Goal: Task Accomplishment & Management: Use online tool/utility

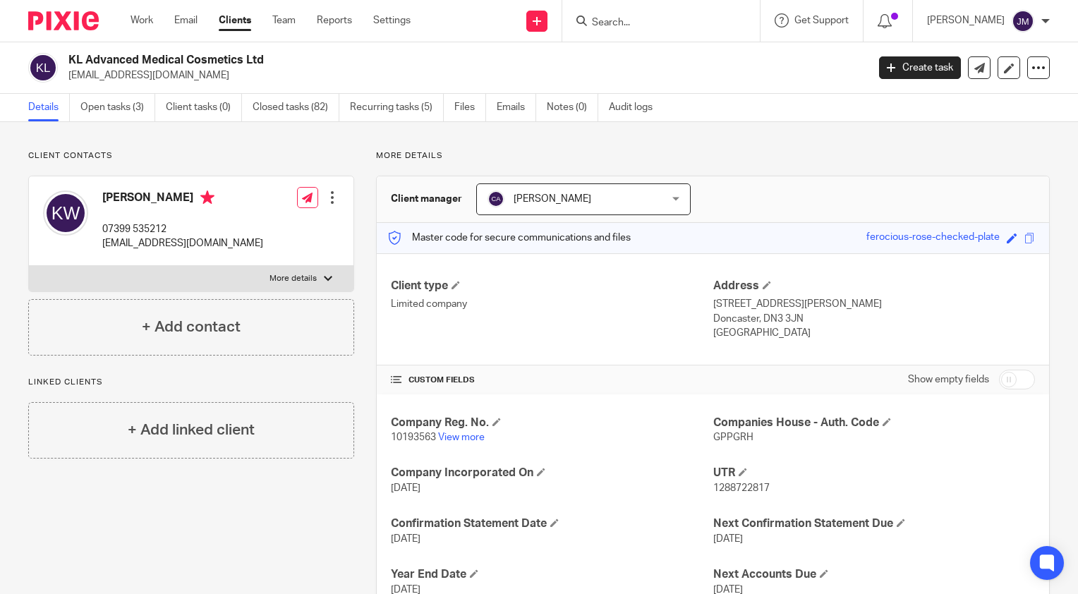
click at [628, 25] on input "Search" at bounding box center [654, 23] width 127 height 13
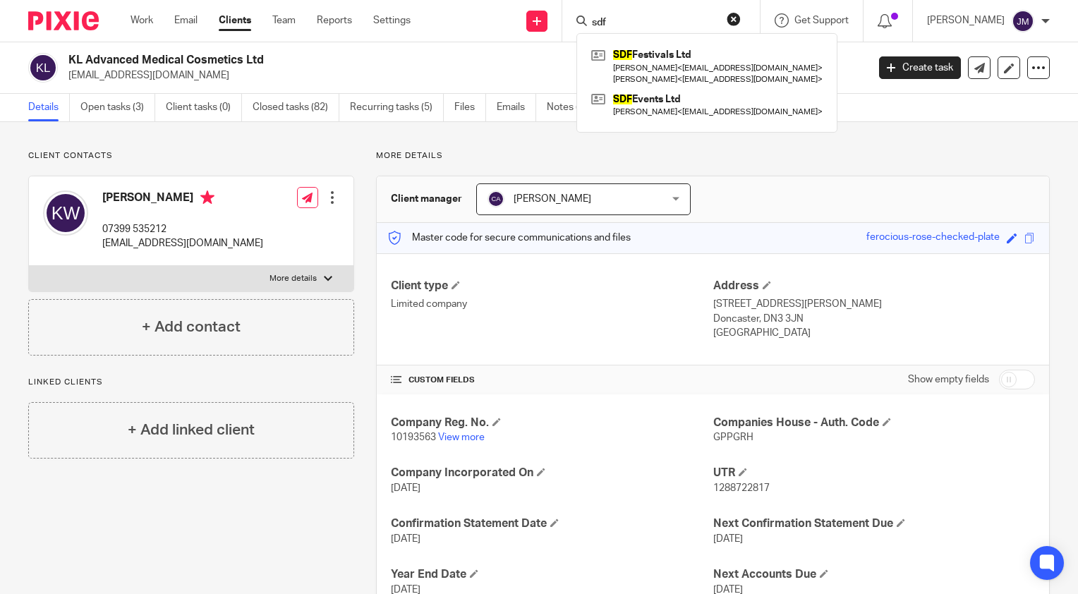
type input "sdf"
click button "submit" at bounding box center [0, 0] width 0 height 0
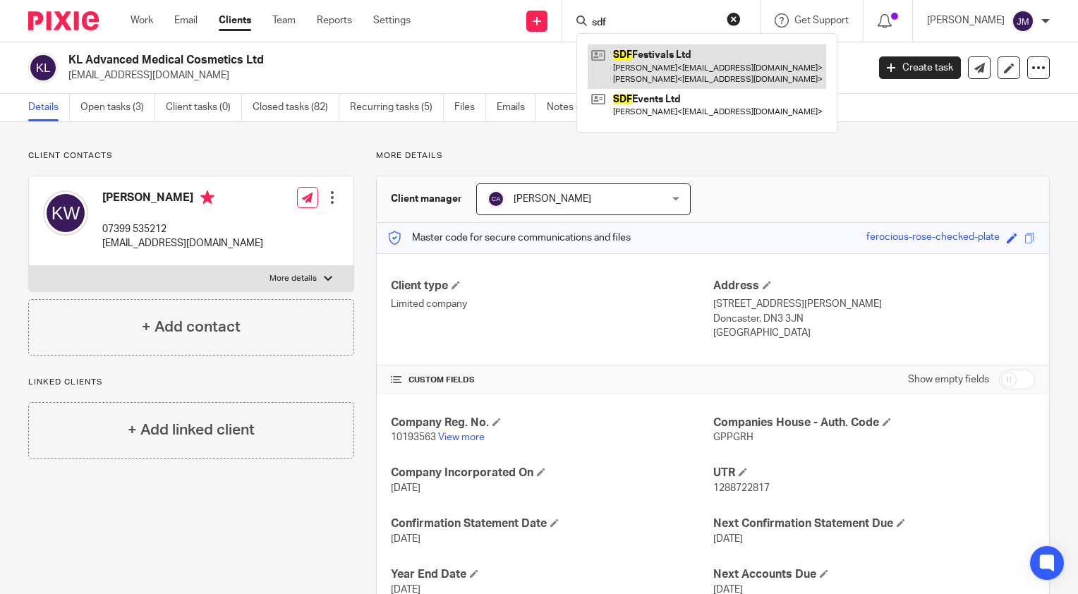
click at [687, 75] on link at bounding box center [707, 66] width 238 height 44
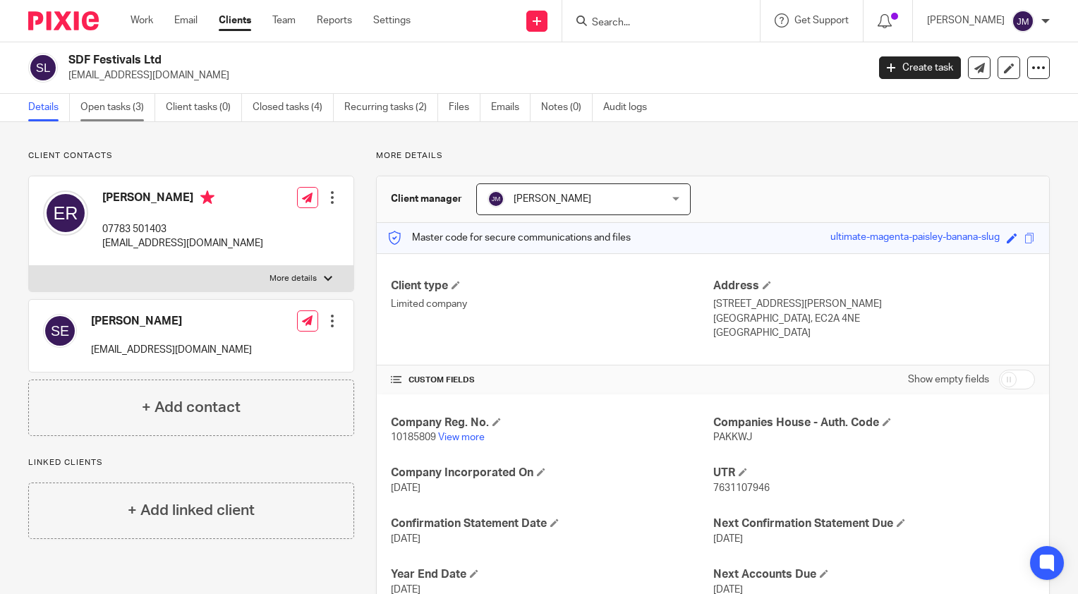
click at [92, 107] on link "Open tasks (3)" at bounding box center [117, 108] width 75 height 28
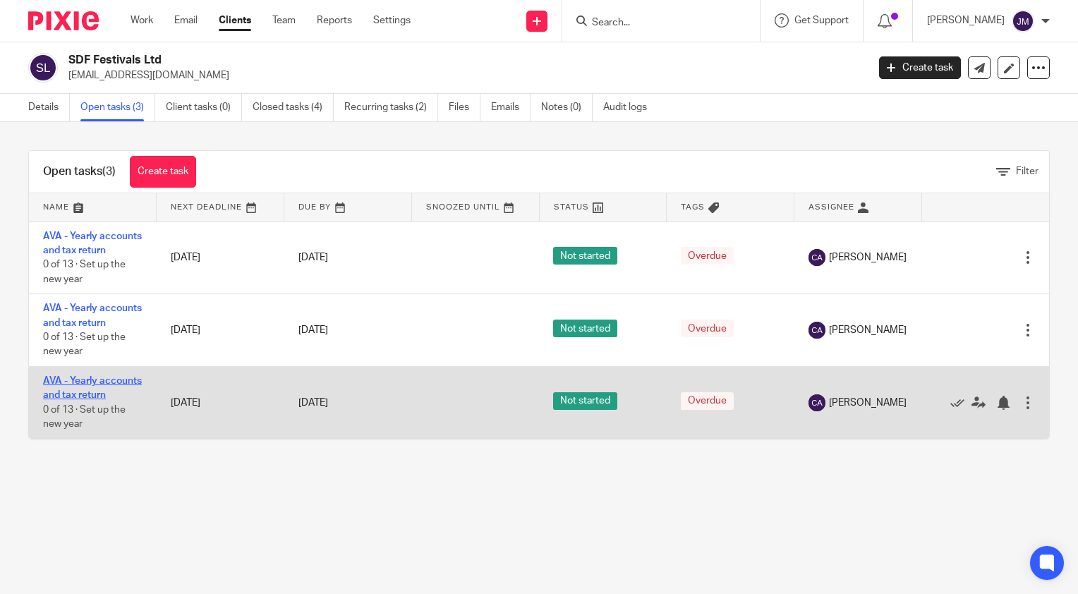
click at [79, 400] on link "AVA - Yearly accounts and tax return" at bounding box center [92, 388] width 99 height 24
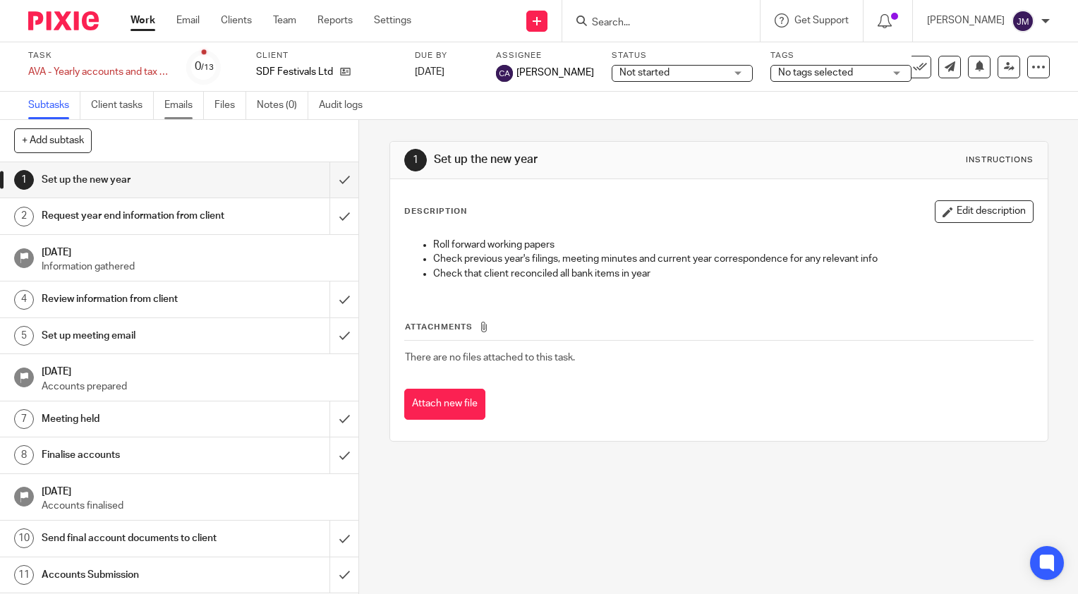
click at [182, 105] on link "Emails" at bounding box center [184, 106] width 40 height 28
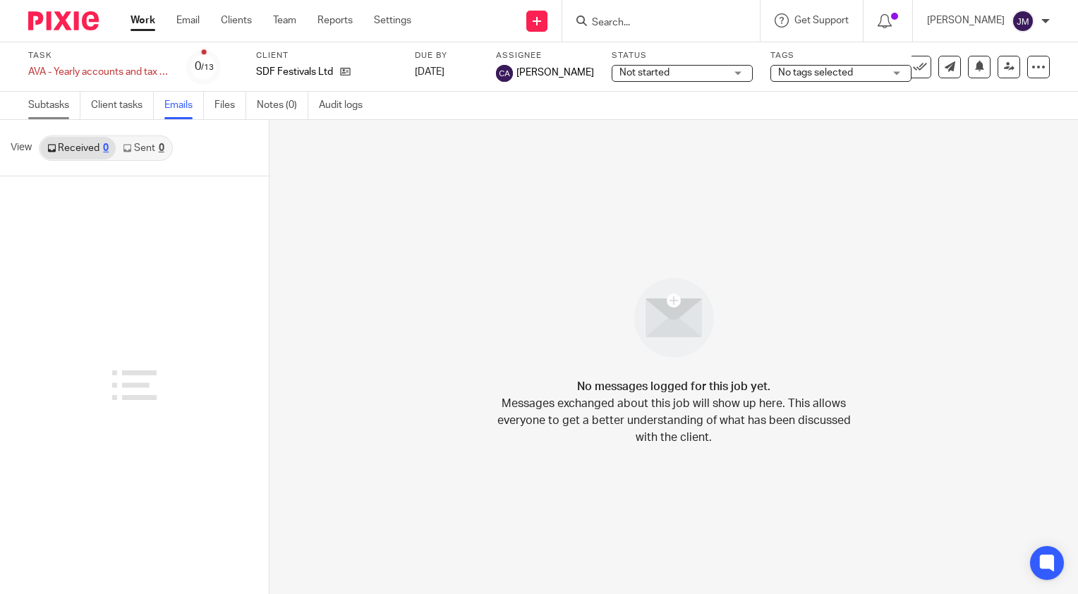
click at [42, 110] on link "Subtasks" at bounding box center [54, 106] width 52 height 28
click at [54, 109] on link "Subtasks" at bounding box center [54, 106] width 52 height 28
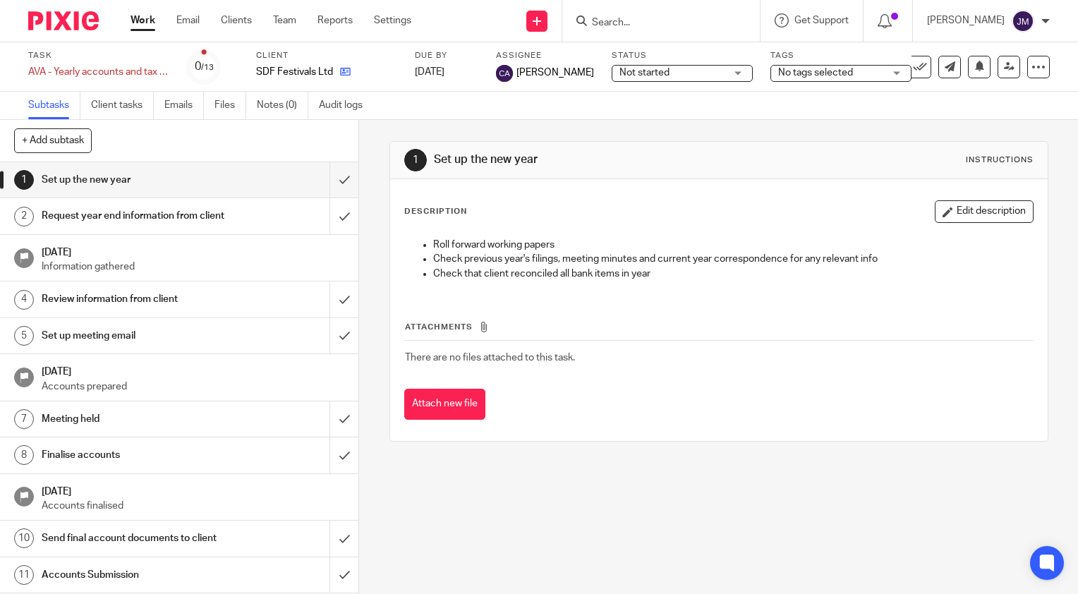
click at [347, 74] on icon at bounding box center [345, 71] width 11 height 11
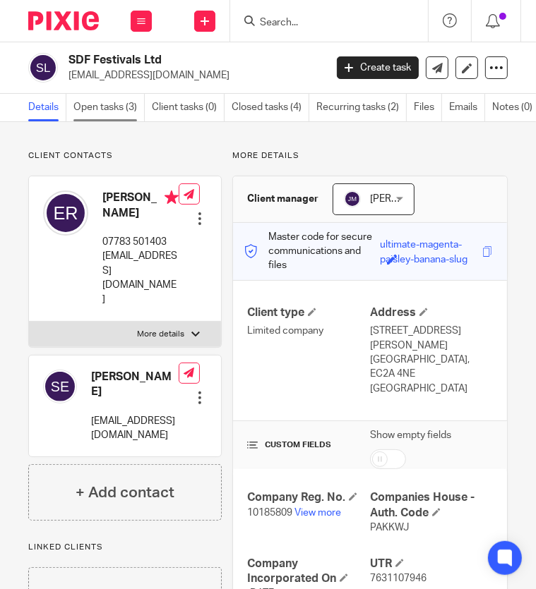
click at [99, 100] on link "Open tasks (3)" at bounding box center [108, 108] width 71 height 28
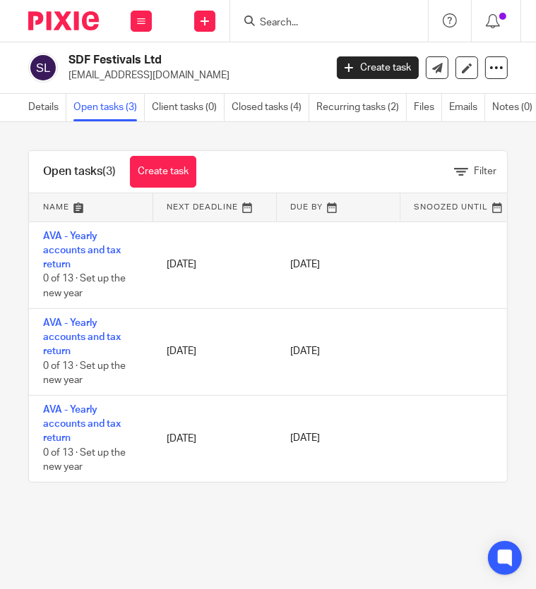
click at [296, 25] on input "Search" at bounding box center [321, 23] width 127 height 13
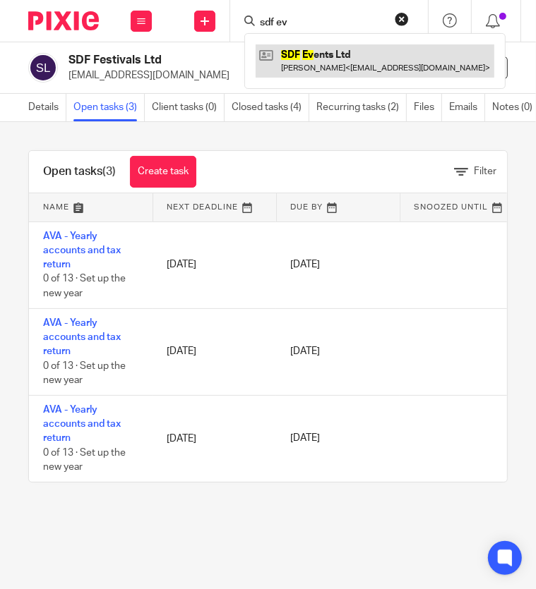
type input "sdf ev"
click at [334, 67] on link at bounding box center [374, 60] width 238 height 32
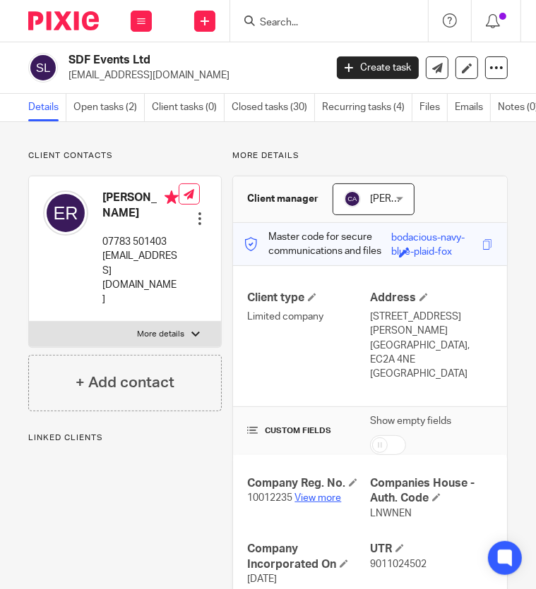
click at [299, 493] on link "View more" at bounding box center [317, 498] width 47 height 10
click at [110, 100] on link "Open tasks (2)" at bounding box center [108, 108] width 71 height 28
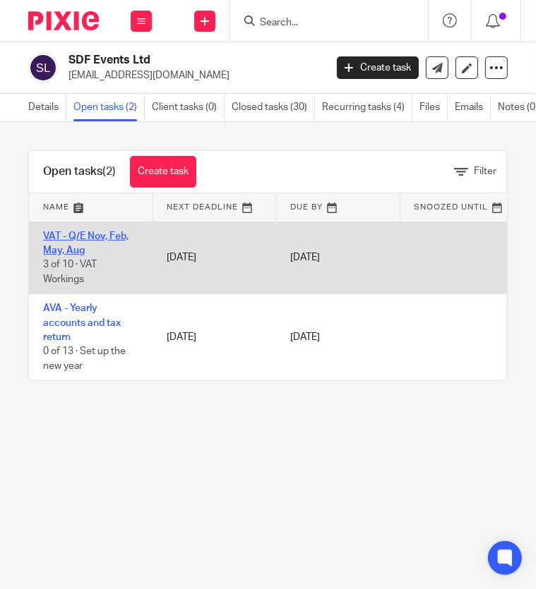
click at [79, 254] on link "VAT - Q/E Nov, Feb, May, Aug" at bounding box center [85, 243] width 85 height 24
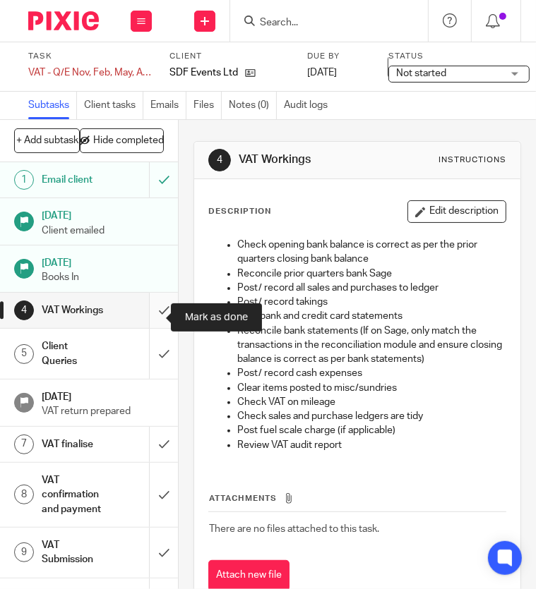
click at [146, 316] on input "submit" at bounding box center [89, 310] width 178 height 35
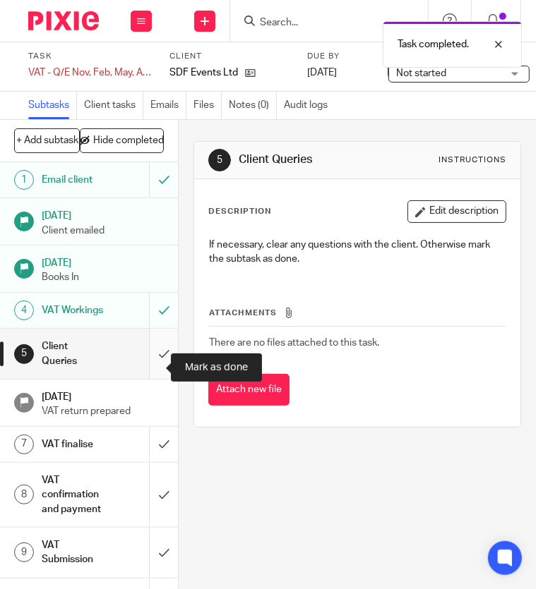
click at [150, 371] on input "submit" at bounding box center [89, 354] width 178 height 50
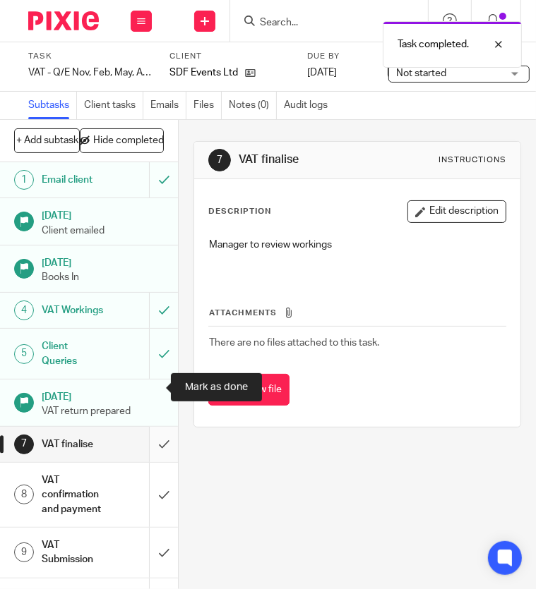
scroll to position [92, 0]
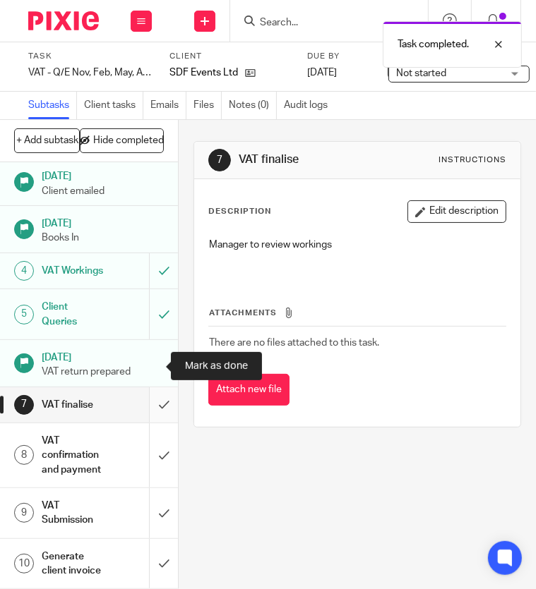
click at [141, 387] on input "submit" at bounding box center [89, 404] width 178 height 35
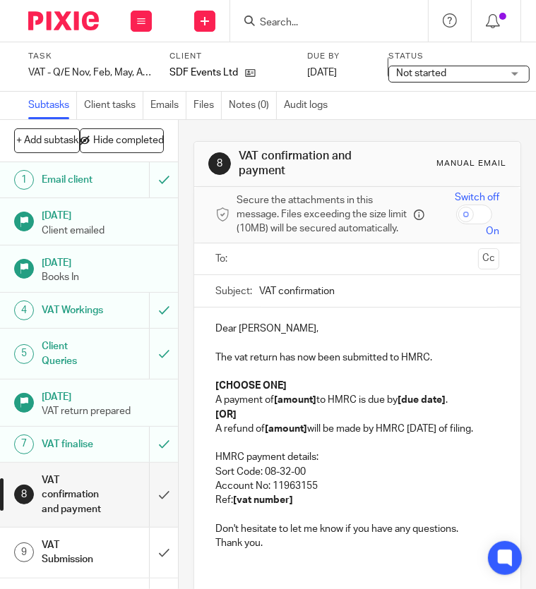
scroll to position [92, 0]
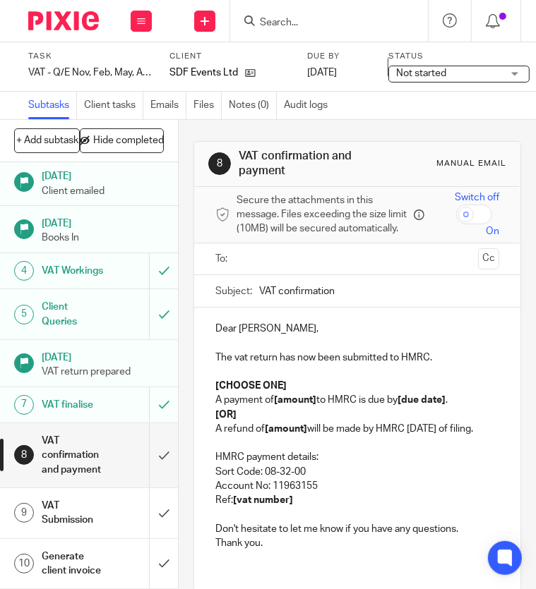
click at [247, 349] on p at bounding box center [357, 343] width 284 height 14
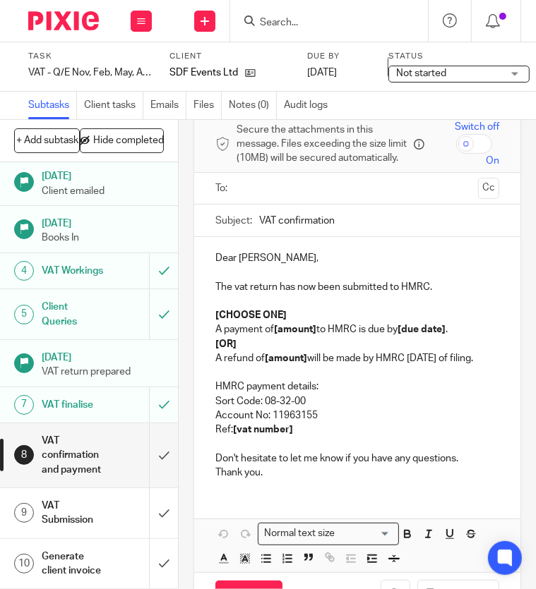
scroll to position [141, 0]
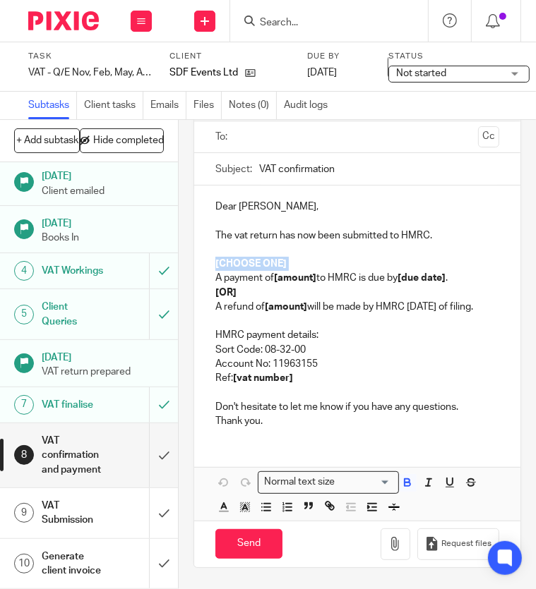
drag, startPoint x: 210, startPoint y: 266, endPoint x: 211, endPoint y: 251, distance: 14.8
click at [211, 251] on div "Dear [PERSON_NAME], The vat return has now been submitted to HMRC. [CHOOSE ONE]…" at bounding box center [357, 312] width 326 height 253
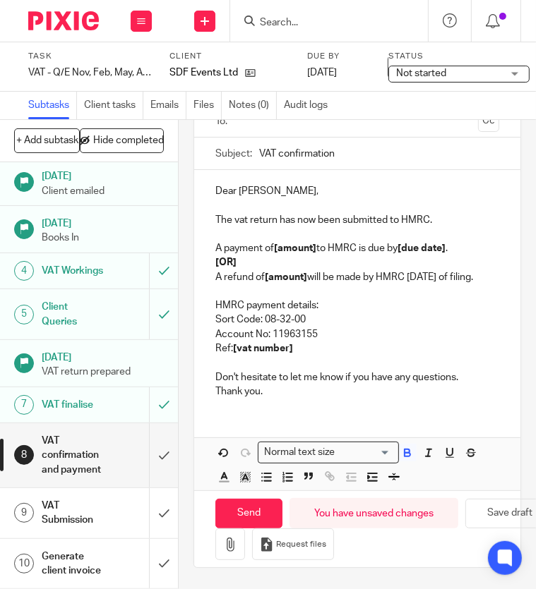
click at [340, 274] on p "A refund of [amount] will be made by HMRC [DATE] of filing." at bounding box center [357, 277] width 284 height 14
drag, startPoint x: 318, startPoint y: 255, endPoint x: 268, endPoint y: 256, distance: 49.4
click at [268, 255] on p "A payment of [amount] to HMRC is due by [due date] ." at bounding box center [357, 248] width 284 height 14
click at [284, 255] on p "A payment of £3855.20 to HMRC is due by [due date] ." at bounding box center [357, 248] width 284 height 14
drag, startPoint x: 402, startPoint y: 277, endPoint x: 392, endPoint y: 260, distance: 19.6
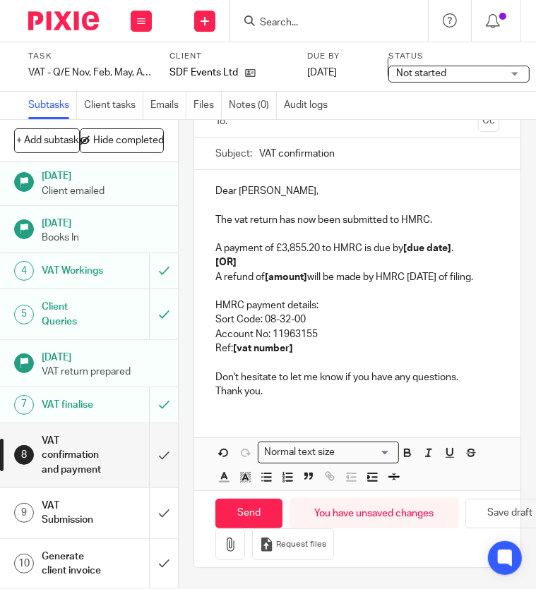
click at [402, 277] on p "A refund of [amount] will be made by HMRC within 6 weeks of filing." at bounding box center [357, 277] width 284 height 14
drag, startPoint x: 404, startPoint y: 293, endPoint x: 401, endPoint y: 256, distance: 36.8
click at [401, 256] on div "Dear Emily, The vat return has now been submitted to HMRC. A payment of £3,855.…" at bounding box center [357, 289] width 326 height 239
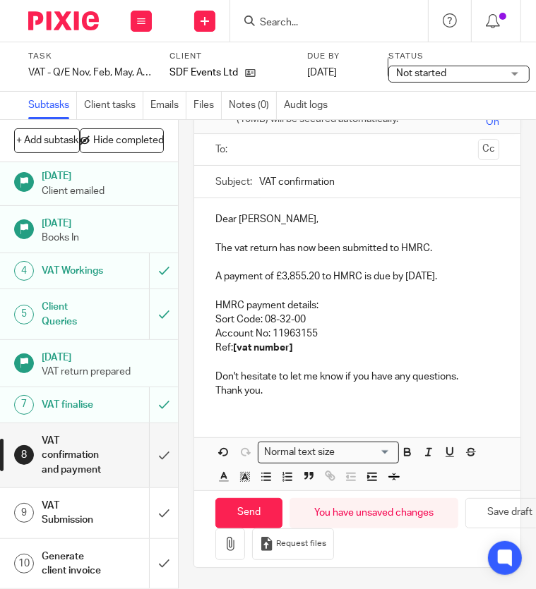
click at [298, 330] on p "Account No: 11963155" at bounding box center [357, 334] width 284 height 14
drag, startPoint x: 298, startPoint y: 338, endPoint x: 230, endPoint y: 342, distance: 68.6
click at [230, 342] on p "Ref: [vat number]" at bounding box center [357, 348] width 284 height 14
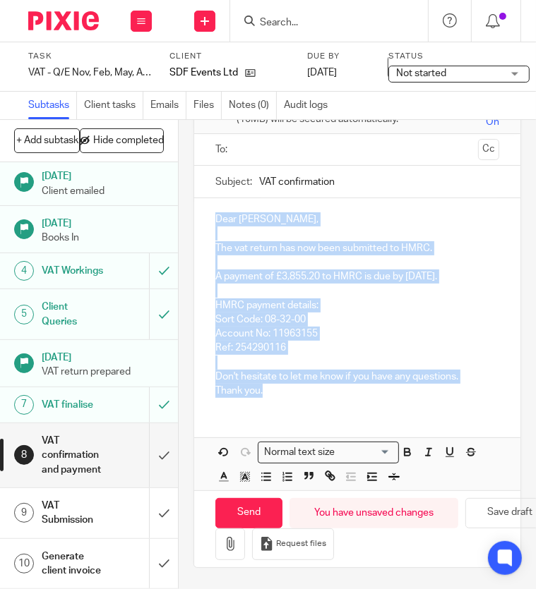
drag, startPoint x: 282, startPoint y: 388, endPoint x: 205, endPoint y: 200, distance: 203.8
click at [205, 200] on div "Dear Emily, The vat return has now been submitted to HMRC. A payment of £3,855.…" at bounding box center [357, 303] width 326 height 210
copy div "Dear Emily, The vat return has now been submitted to HMRC. A payment of £3,855.…"
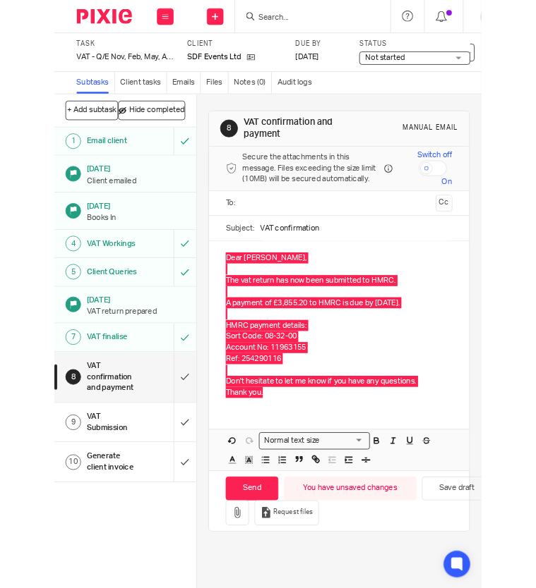
scroll to position [0, 0]
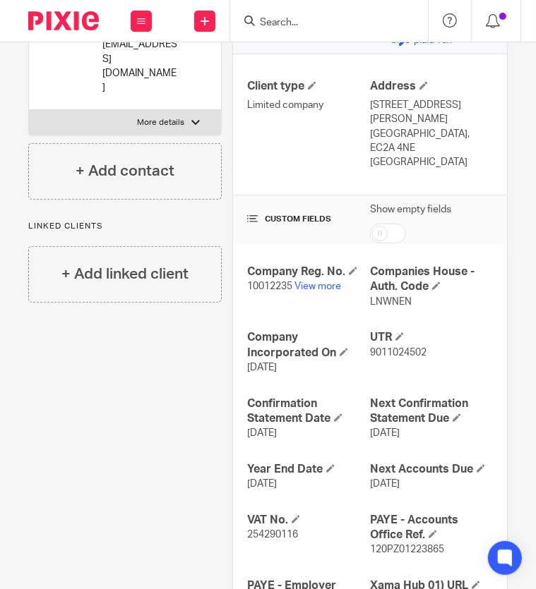
scroll to position [353, 0]
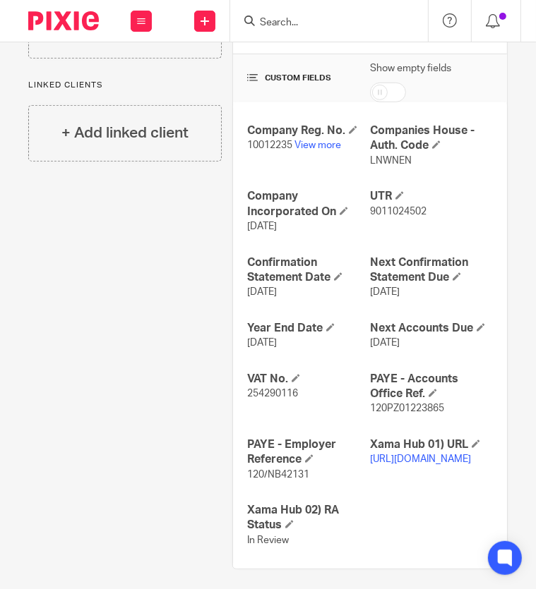
click at [259, 389] on span "254290116" at bounding box center [272, 394] width 51 height 10
copy p "254290116"
